Goal: Information Seeking & Learning: Learn about a topic

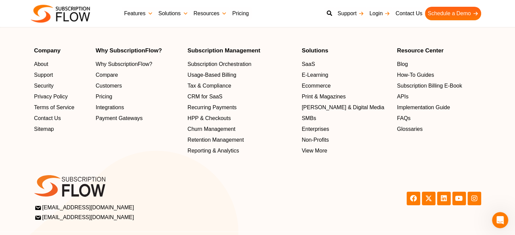
scroll to position [2218, 0]
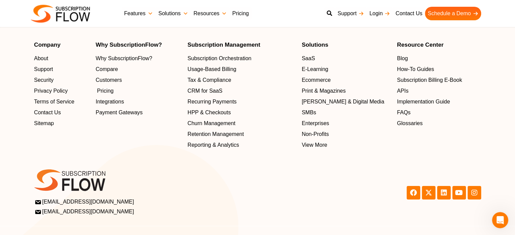
click at [107, 91] on span "Pricing" at bounding box center [105, 91] width 17 height 8
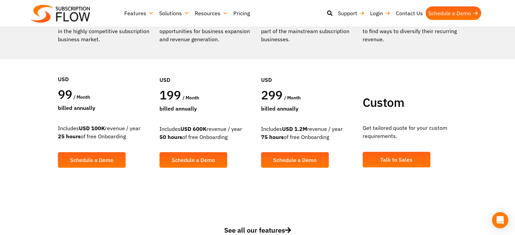
scroll to position [203, 0]
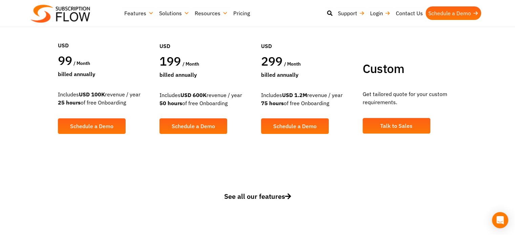
click at [275, 198] on span "See all our features" at bounding box center [257, 196] width 67 height 9
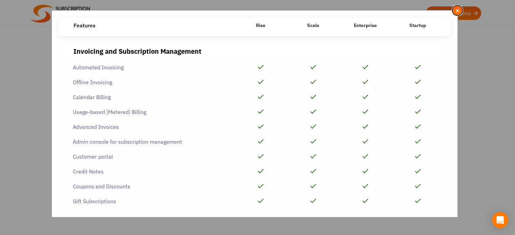
click at [456, 10] on span "×" at bounding box center [457, 10] width 4 height 7
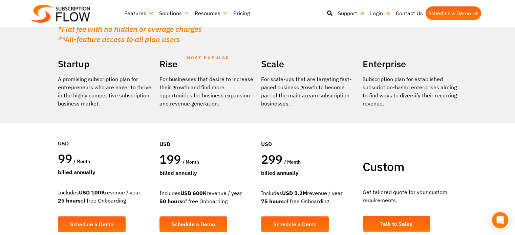
scroll to position [0, 0]
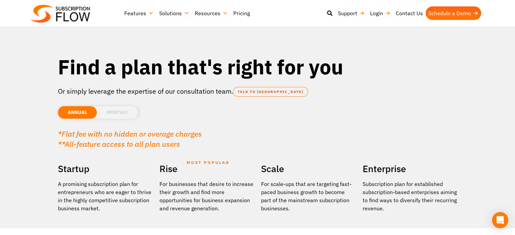
click at [72, 16] on img at bounding box center [60, 14] width 59 height 18
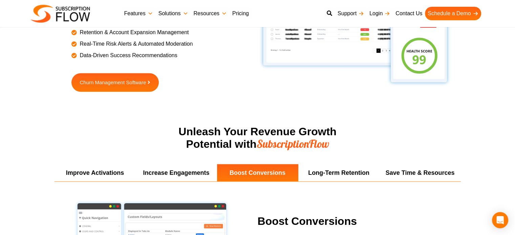
scroll to position [1227, 0]
